Goal: Transaction & Acquisition: Purchase product/service

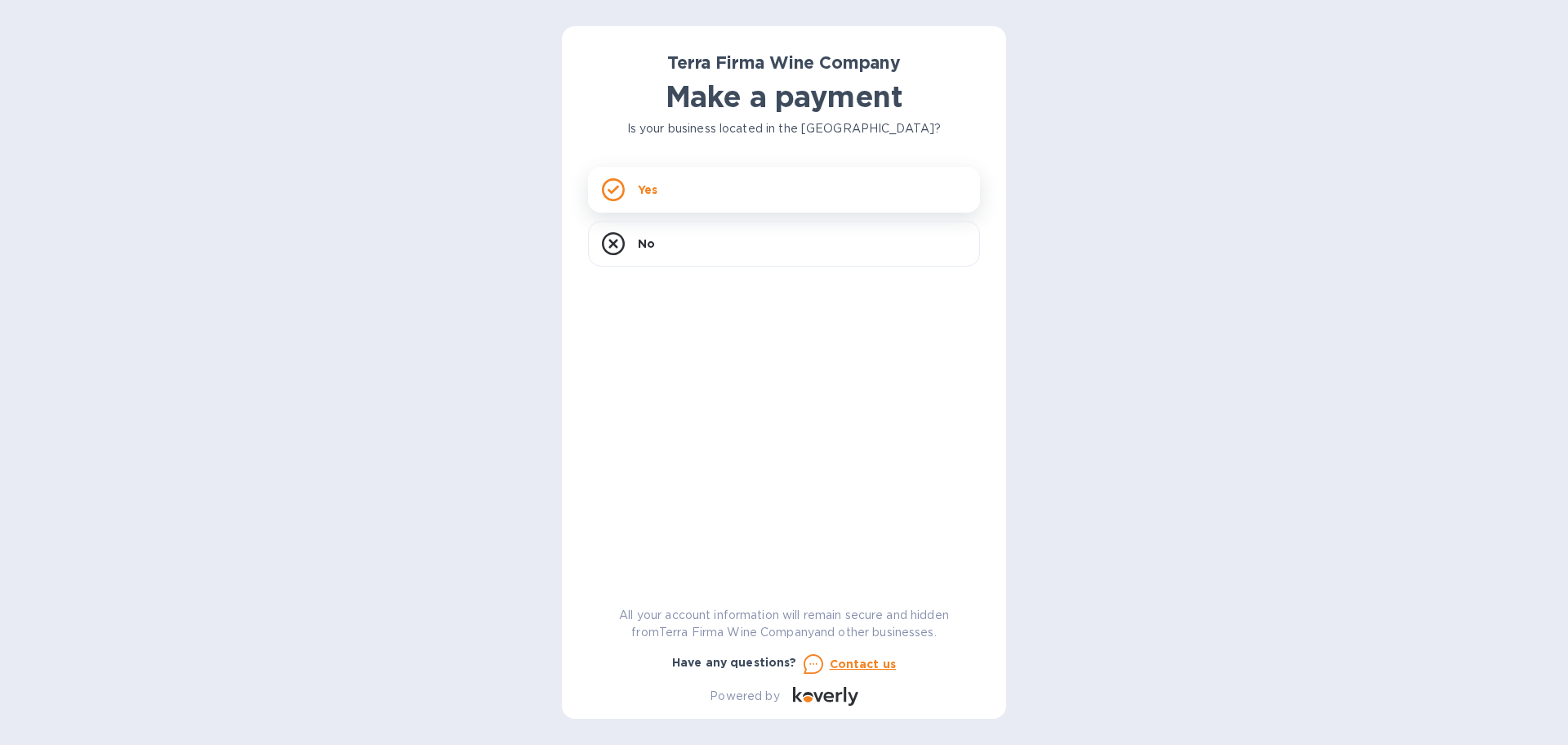
click at [697, 186] on div "Yes" at bounding box center [784, 190] width 392 height 46
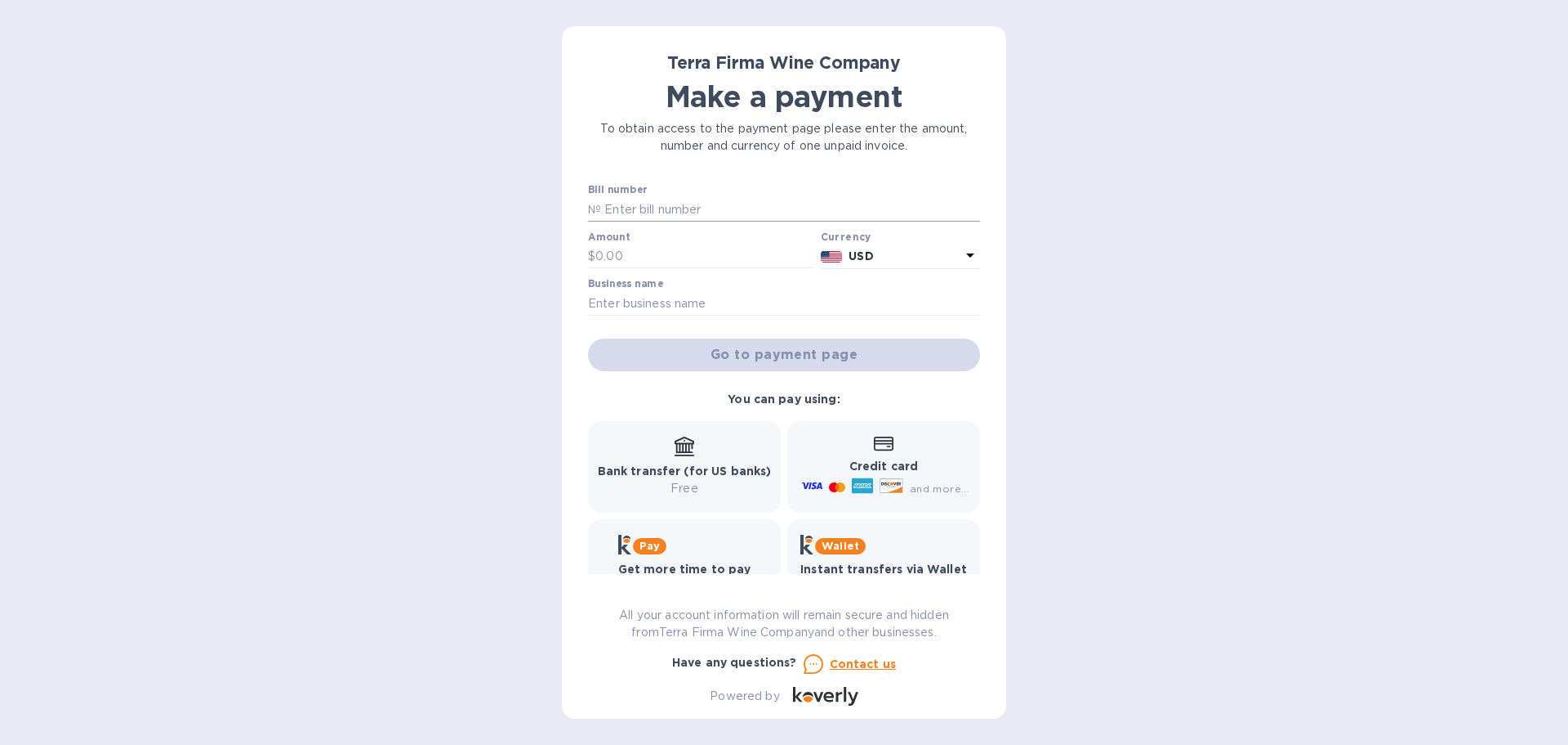
click at [676, 209] on input "text" at bounding box center [790, 209] width 379 height 25
type input "65280"
type input "457.2"
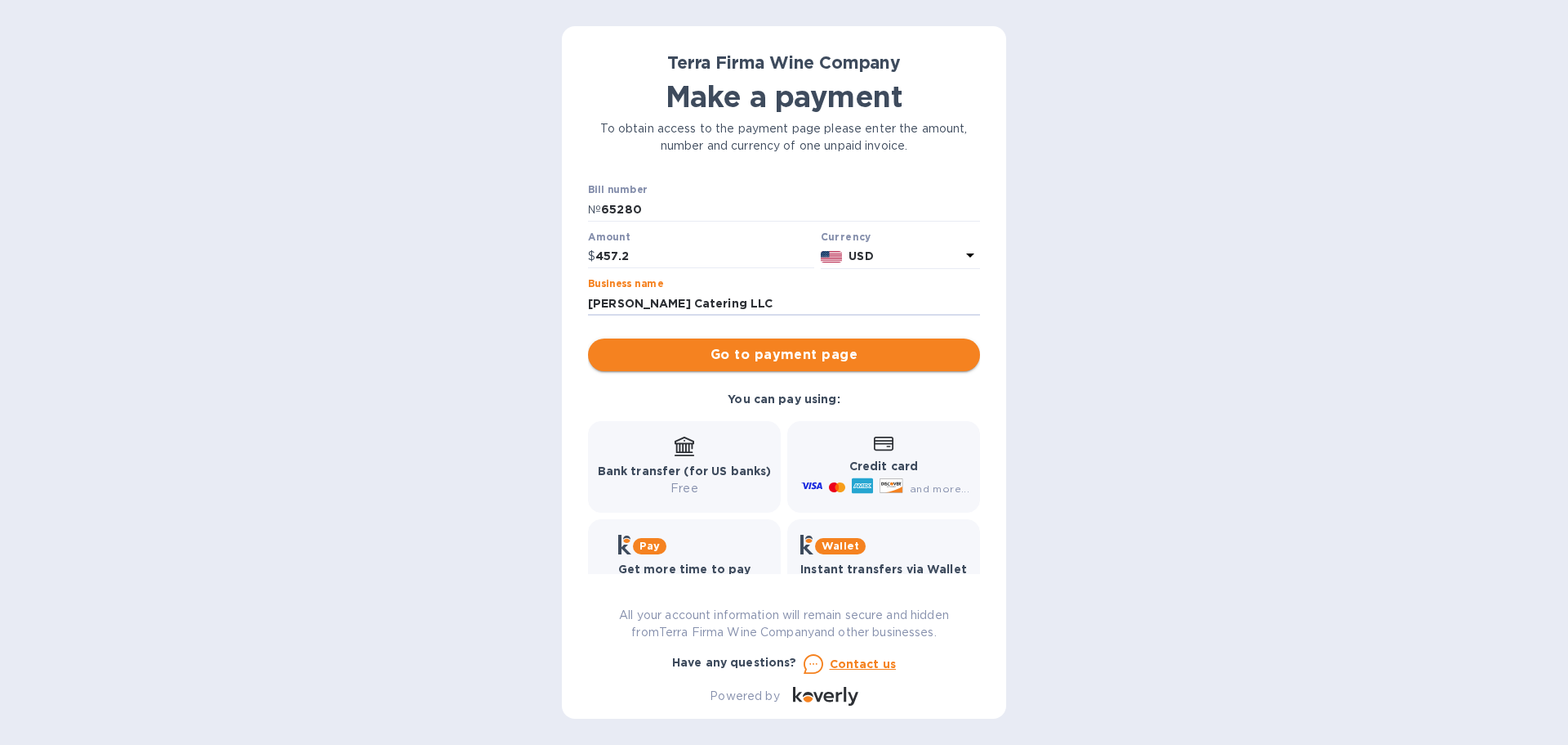
type input "[PERSON_NAME] Catering LLC"
click at [787, 356] on span "Go to payment page" at bounding box center [784, 355] width 366 height 20
